Goal: Task Accomplishment & Management: Complete application form

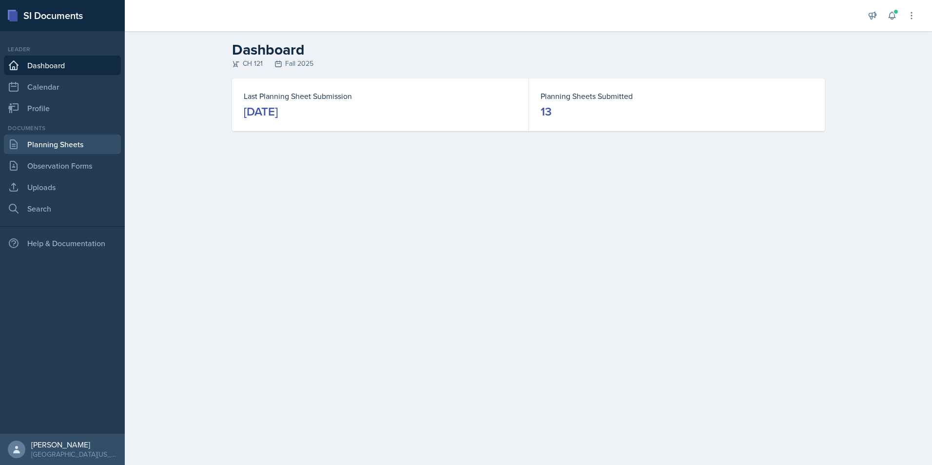
click at [67, 149] on link "Planning Sheets" at bounding box center [62, 143] width 117 height 19
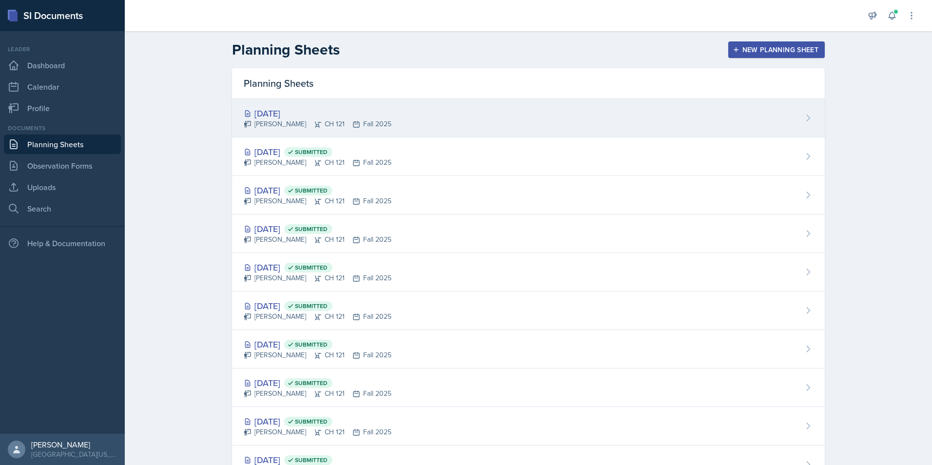
click at [322, 125] on icon at bounding box center [318, 124] width 8 height 8
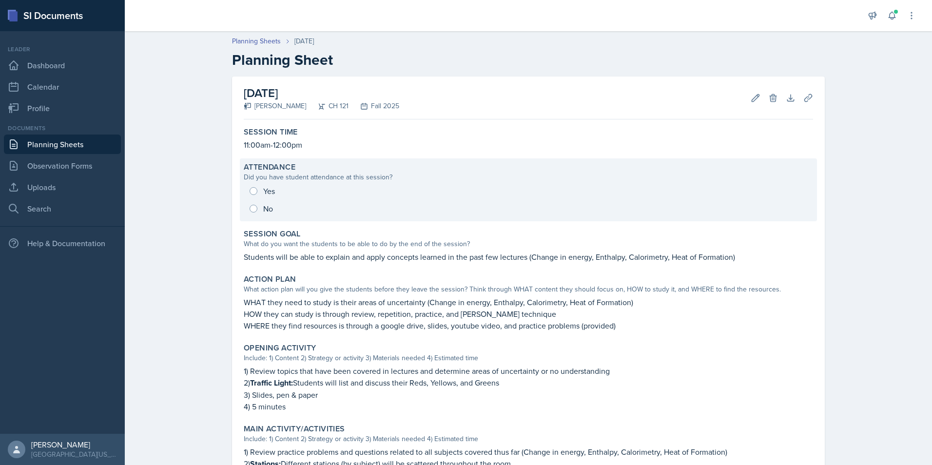
click at [248, 187] on div "Yes No" at bounding box center [528, 199] width 569 height 35
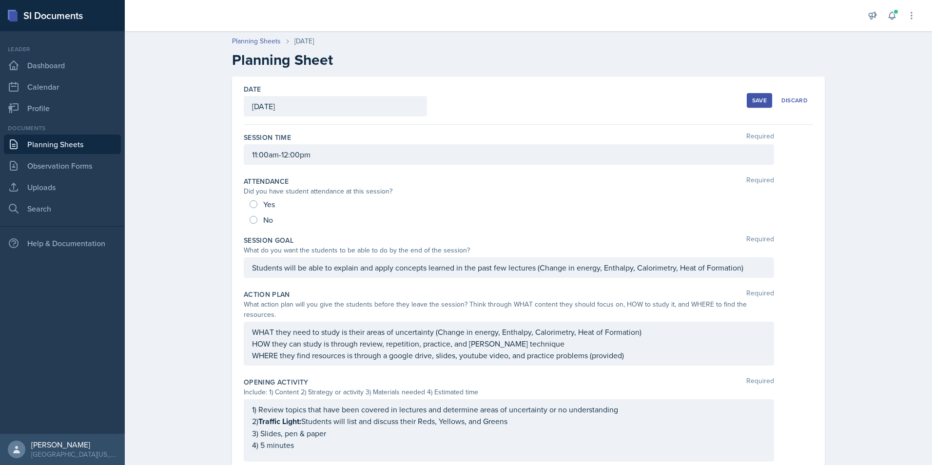
click at [257, 197] on div "Yes" at bounding box center [262, 204] width 27 height 16
click at [254, 207] on div "Yes" at bounding box center [262, 204] width 27 height 16
click at [252, 201] on input "Yes" at bounding box center [253, 204] width 8 height 8
radio input "true"
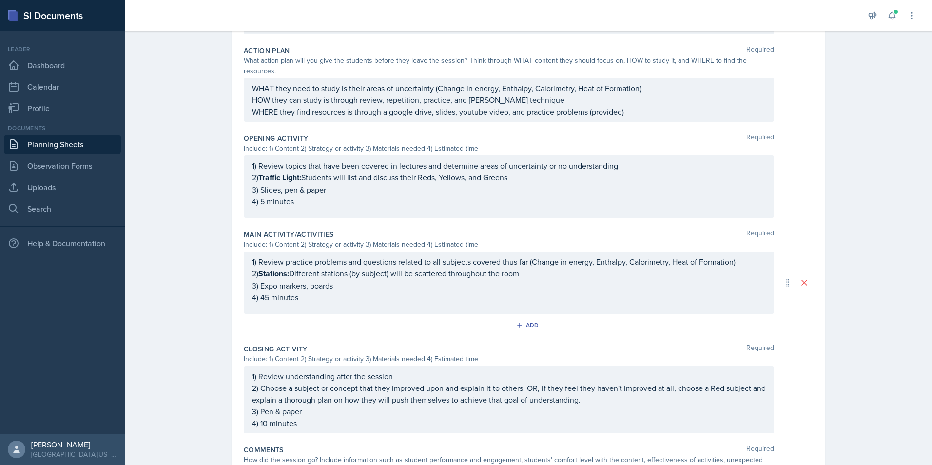
scroll to position [305, 0]
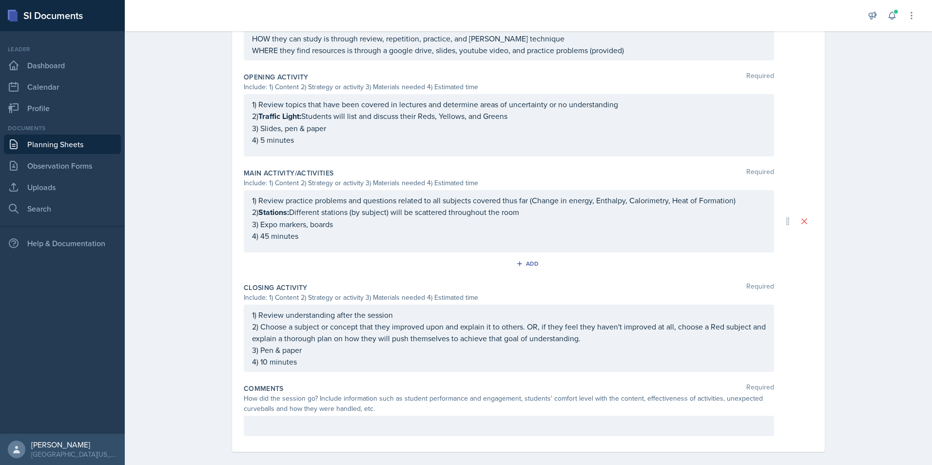
click at [264, 289] on div at bounding box center [509, 426] width 530 height 20
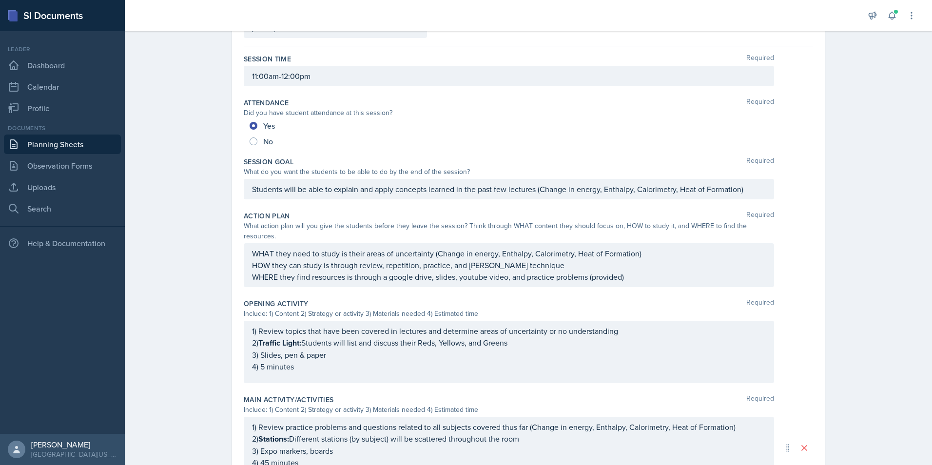
scroll to position [0, 0]
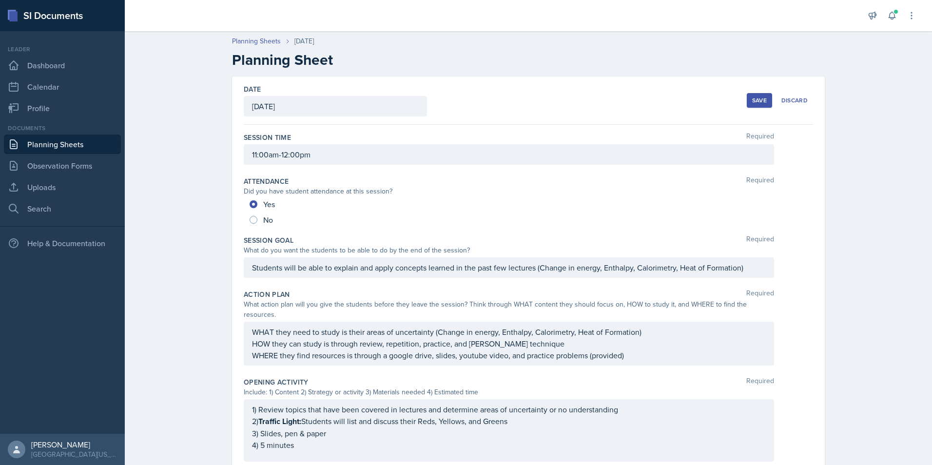
click at [167, 155] on div "Planning Sheets [DATE] Planning Sheet Date [DATE] [DATE] 28 29 30 1 2 3 4 5 6 7…" at bounding box center [528, 417] width 807 height 783
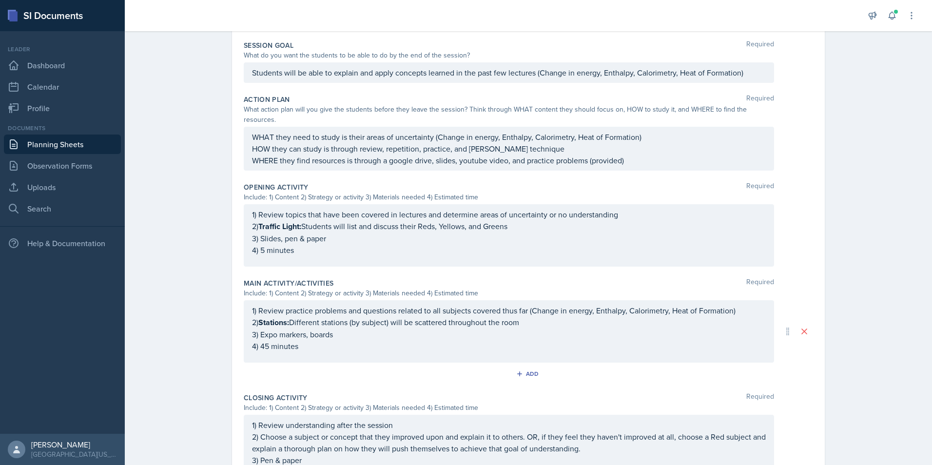
scroll to position [317, 0]
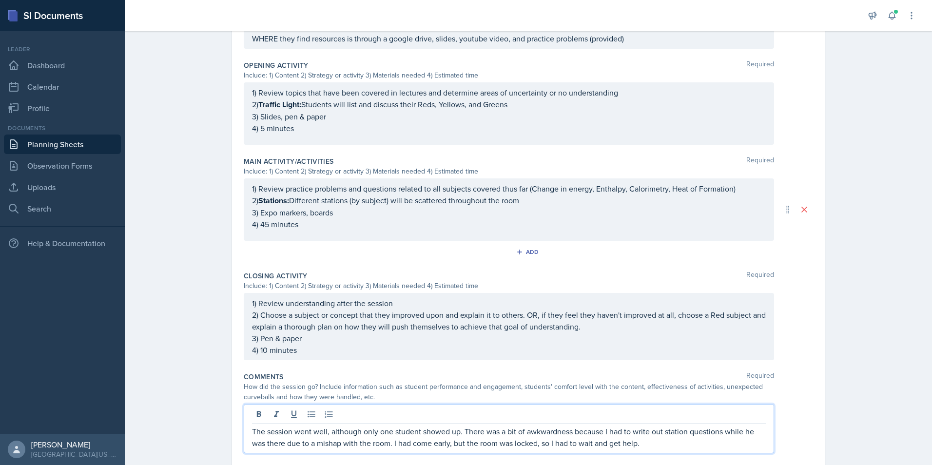
click at [619, 289] on p "The session went well, although only one student showed up. There was a bit of …" at bounding box center [509, 436] width 514 height 23
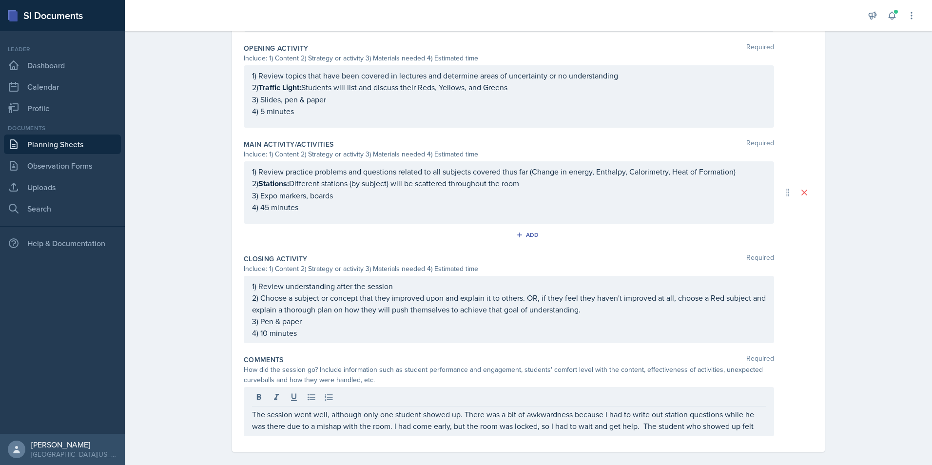
click at [619, 289] on div "The session went well, although only one student showed up. There was a bit of …" at bounding box center [509, 411] width 530 height 49
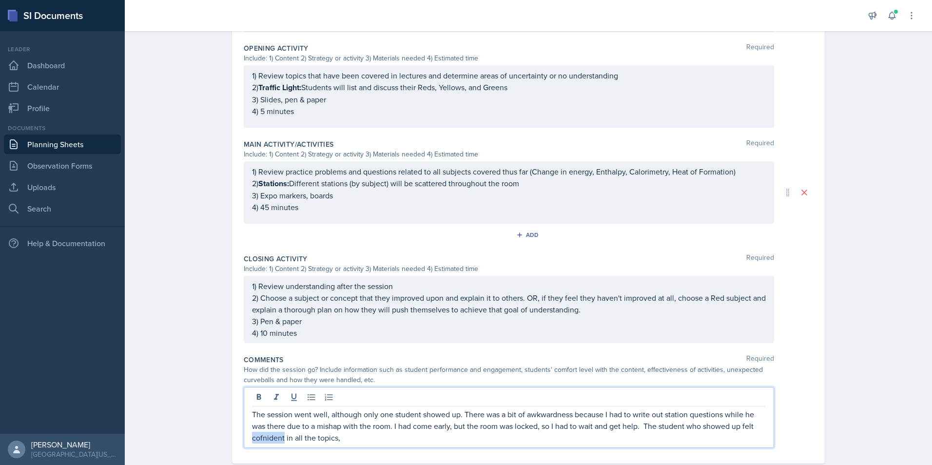
click at [252, 289] on p "The session went well, although only one student showed up. There was a bit of …" at bounding box center [509, 425] width 514 height 35
click at [293, 289] on p "The session went well, although only one student showed up. There was a bit of …" at bounding box center [509, 425] width 514 height 35
click at [363, 289] on p "The session went well, although only one student showed up. There was a bit of …" at bounding box center [509, 425] width 514 height 35
click at [619, 289] on p "The session went well, although only one student showed up. There was a bit of …" at bounding box center [509, 425] width 514 height 35
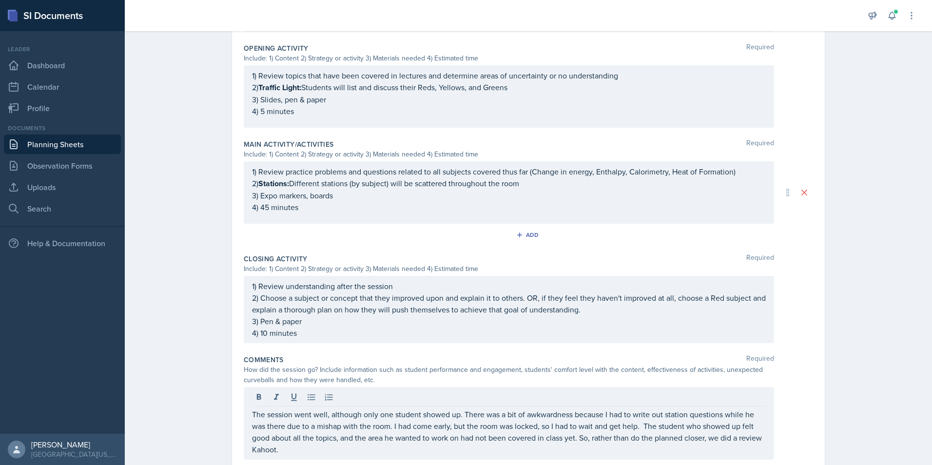
click at [204, 183] on div "Planning Sheets [DATE] Planning Sheet Date [DATE] [DATE] 28 29 30 1 2 3 4 5 6 7…" at bounding box center [528, 96] width 807 height 806
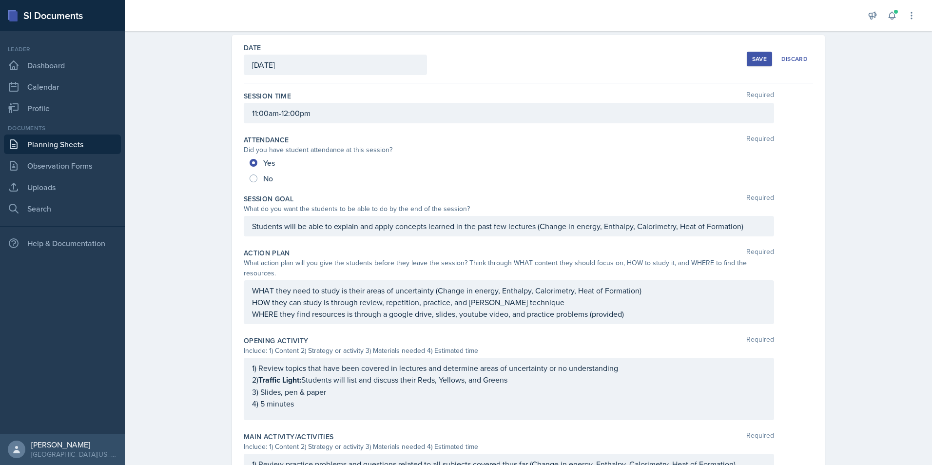
scroll to position [0, 0]
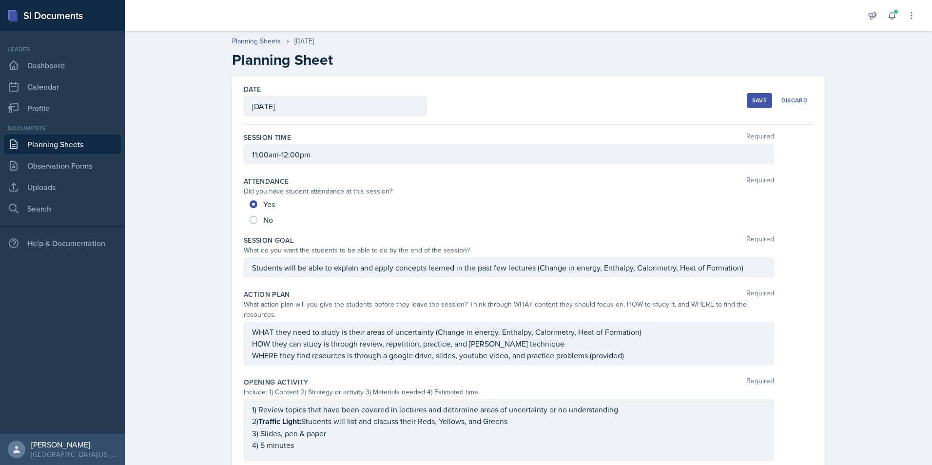
click at [619, 97] on div "Save" at bounding box center [759, 100] width 15 height 8
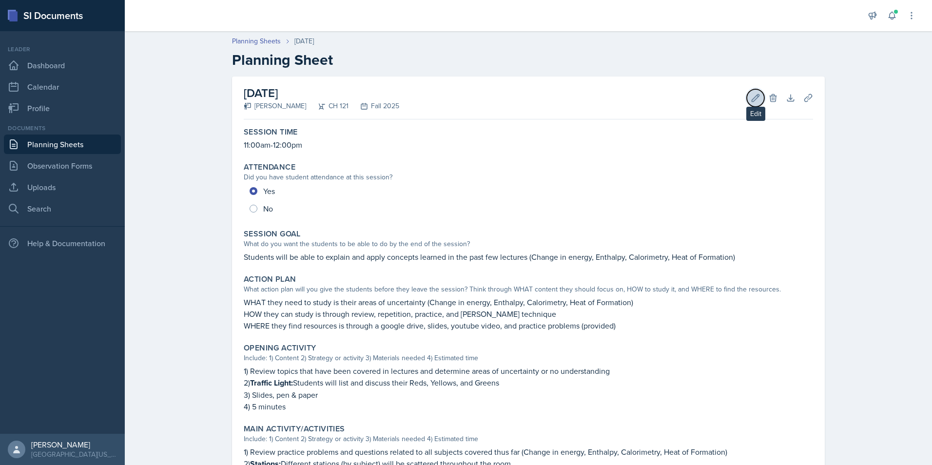
click at [619, 104] on button "Edit" at bounding box center [755, 98] width 18 height 18
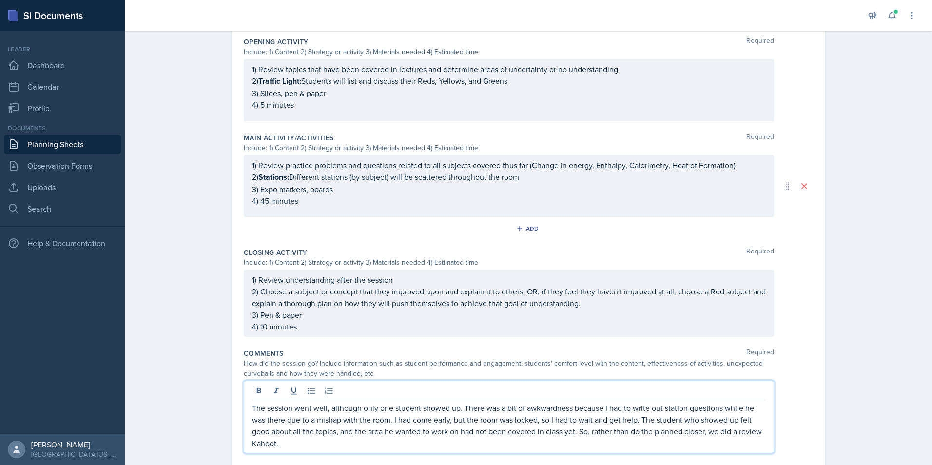
click at [619, 289] on p "The session went well, although only one student showed up. There was a bit of …" at bounding box center [509, 425] width 514 height 47
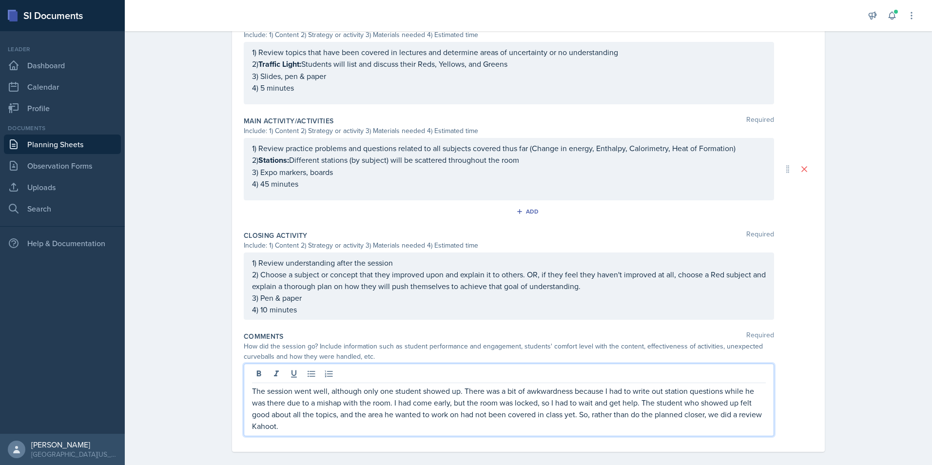
click at [414, 289] on p "The session went well, although only one student showed up. There was a bit of …" at bounding box center [509, 408] width 514 height 47
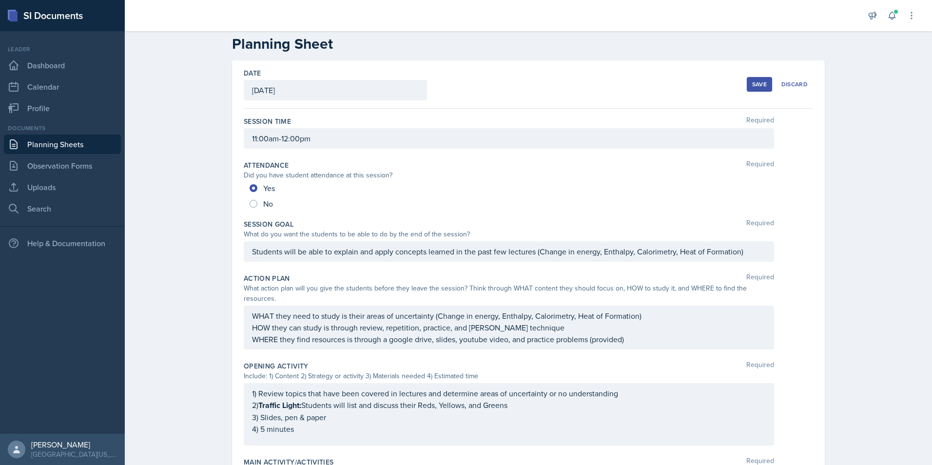
scroll to position [0, 0]
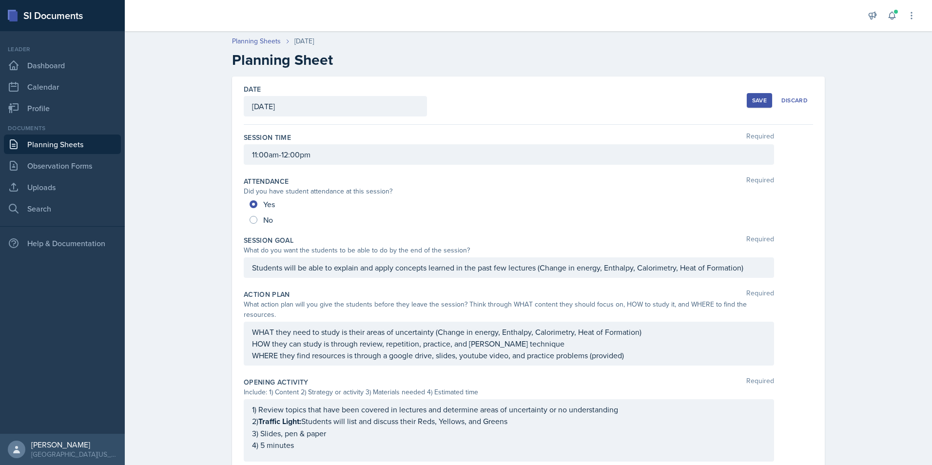
click at [619, 102] on div "Save" at bounding box center [759, 100] width 15 height 8
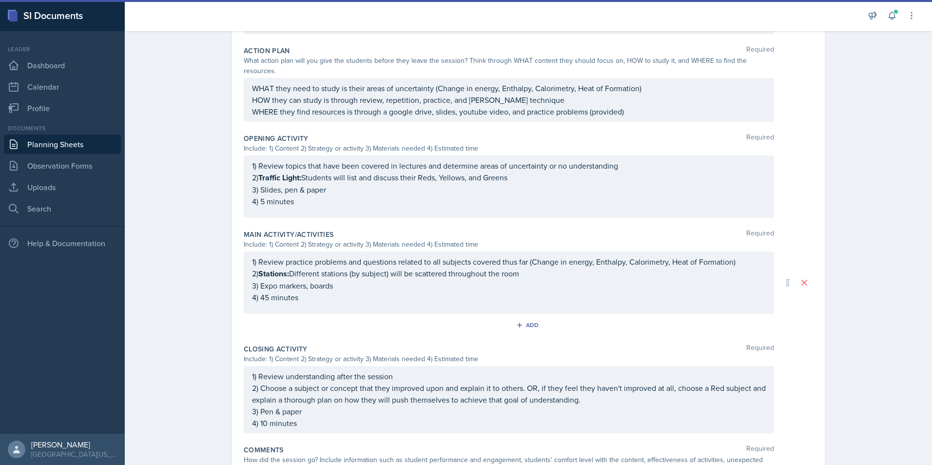
scroll to position [278, 0]
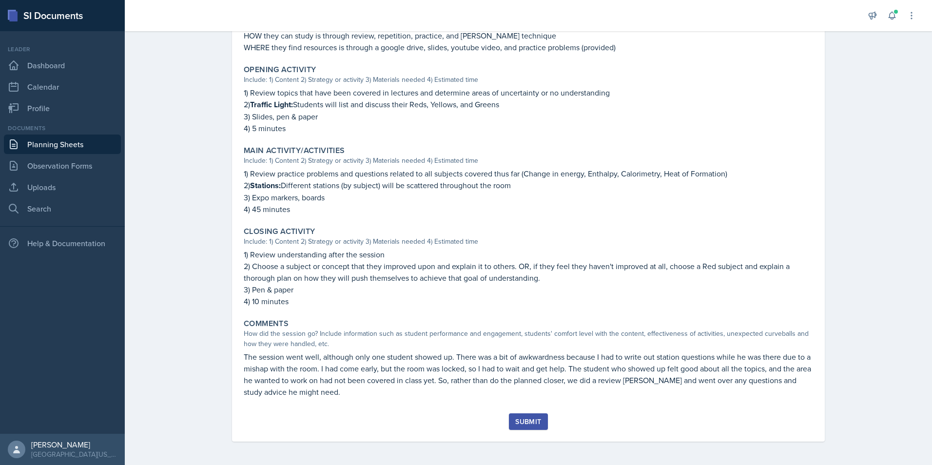
click at [530, 289] on div "Submit" at bounding box center [528, 422] width 26 height 8
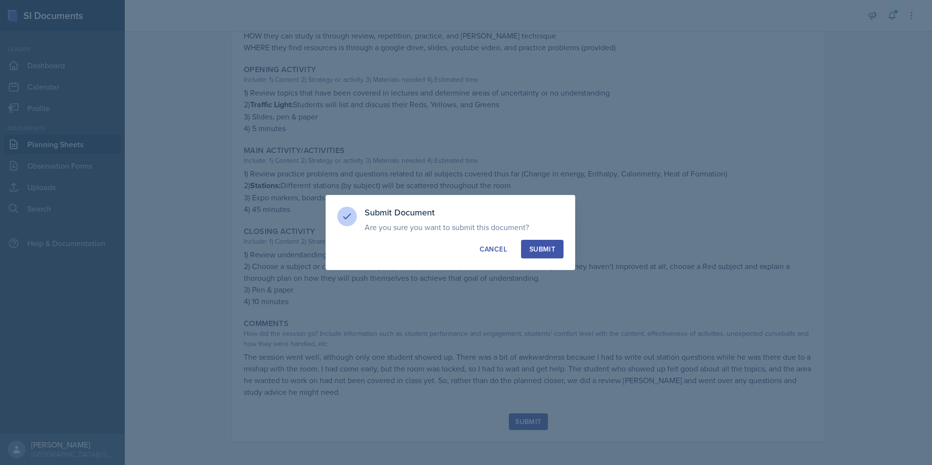
click at [554, 256] on button "Submit" at bounding box center [542, 249] width 42 height 19
radio input "true"
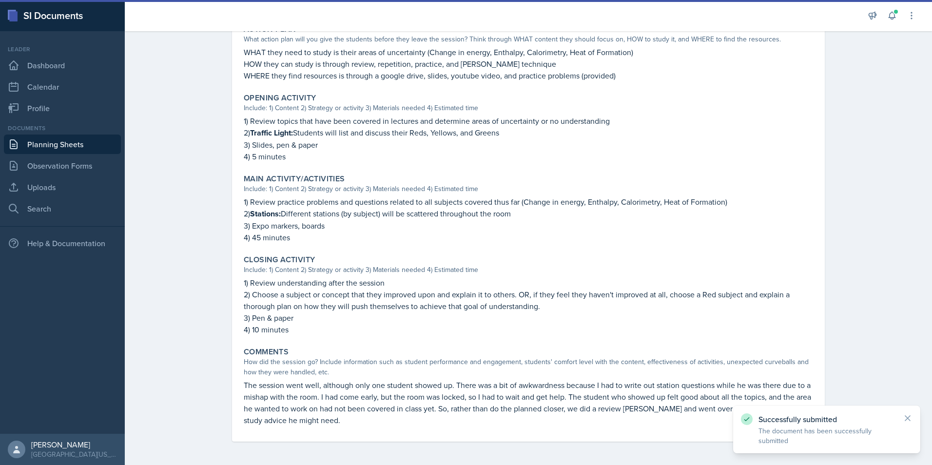
scroll to position [250, 0]
